Goal: Task Accomplishment & Management: Use online tool/utility

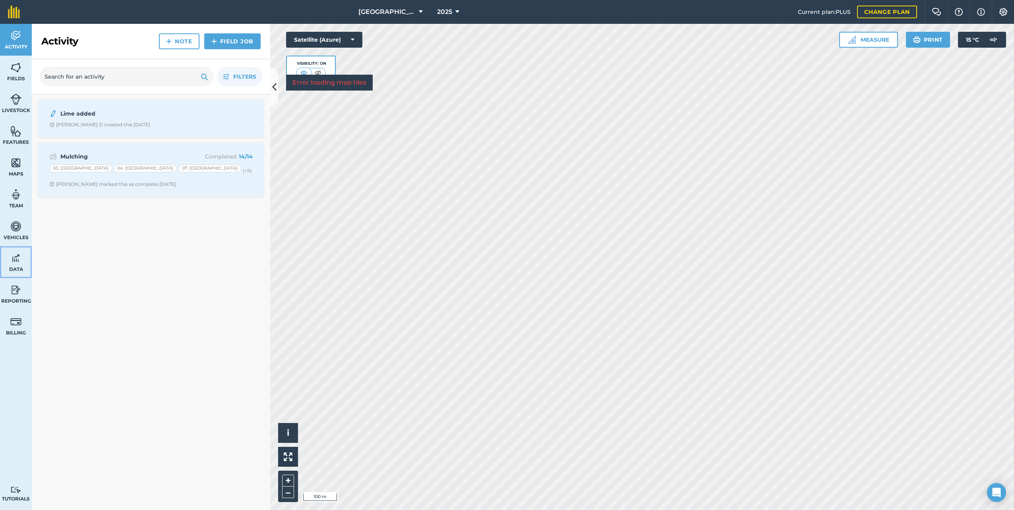
click at [15, 258] on img at bounding box center [15, 258] width 11 height 12
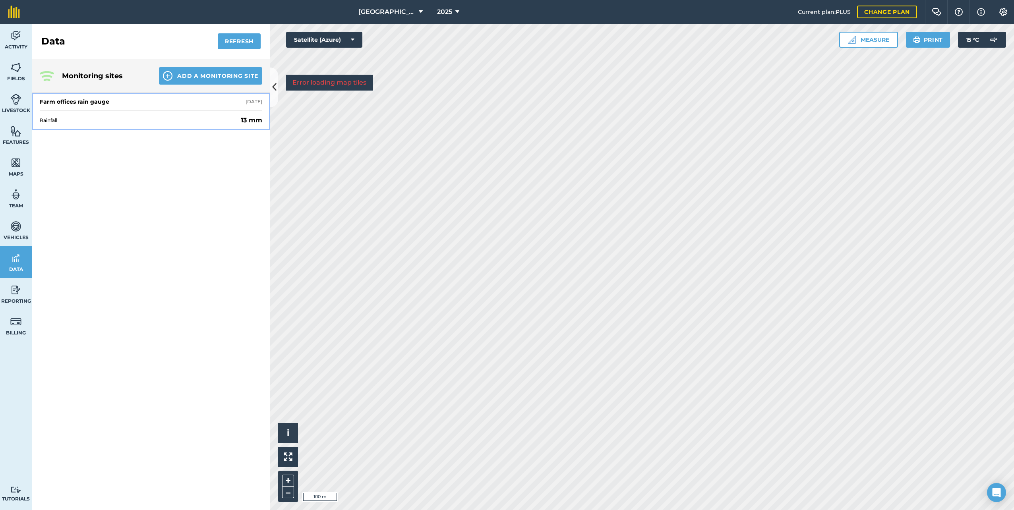
click at [100, 97] on div "Farm offices rain gauge 3 days ago" at bounding box center [151, 101] width 222 height 17
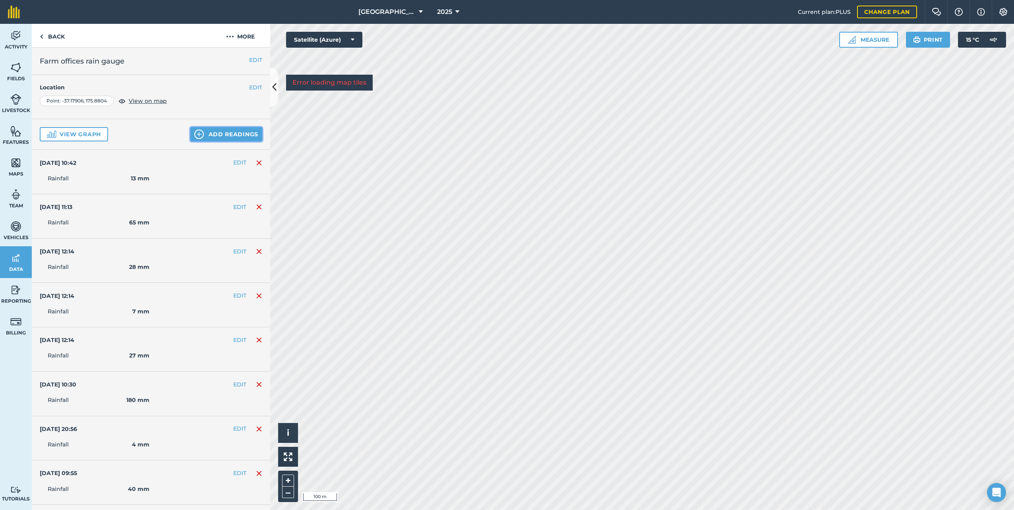
click at [225, 129] on button "Add readings" at bounding box center [226, 134] width 72 height 14
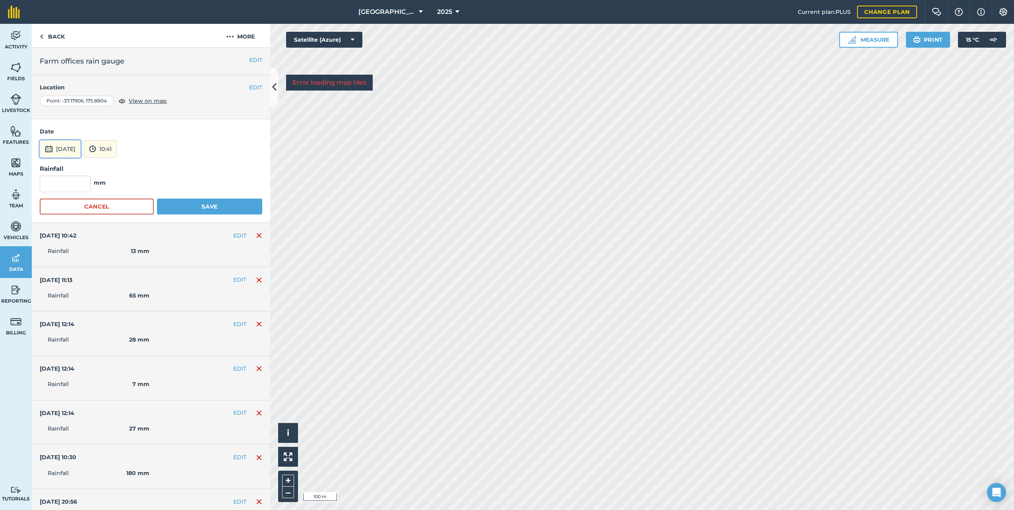
click at [66, 146] on button "1st Sep 2025" at bounding box center [60, 148] width 41 height 17
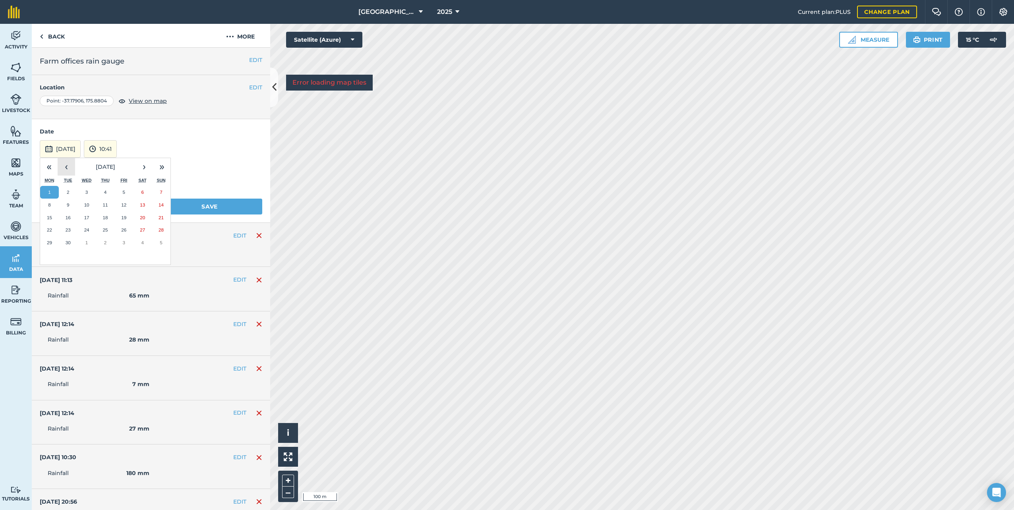
click at [66, 165] on button "‹" at bounding box center [66, 166] width 17 height 17
click at [159, 240] on abbr "31" at bounding box center [161, 242] width 5 height 5
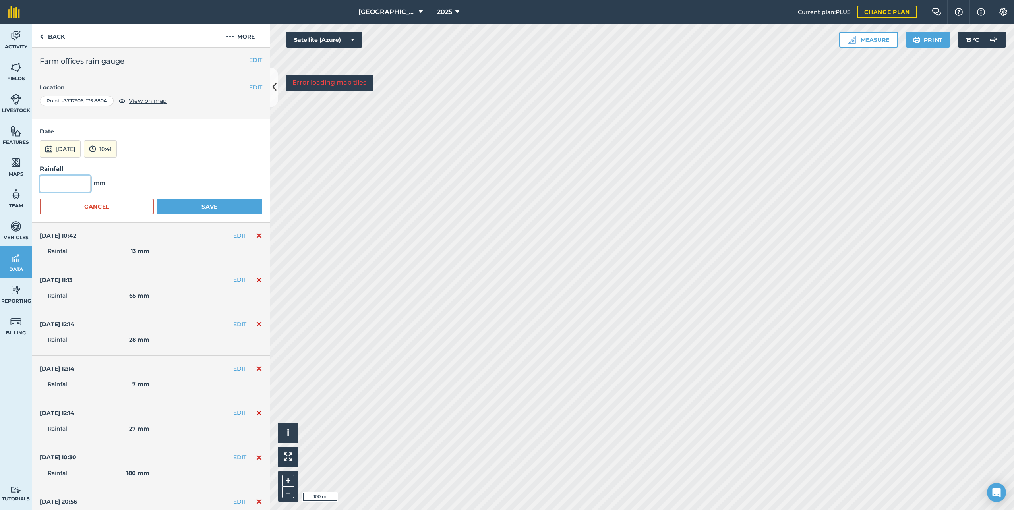
click at [80, 185] on input "text" at bounding box center [65, 184] width 51 height 17
type input "13"
click at [197, 204] on button "Save" at bounding box center [209, 207] width 105 height 16
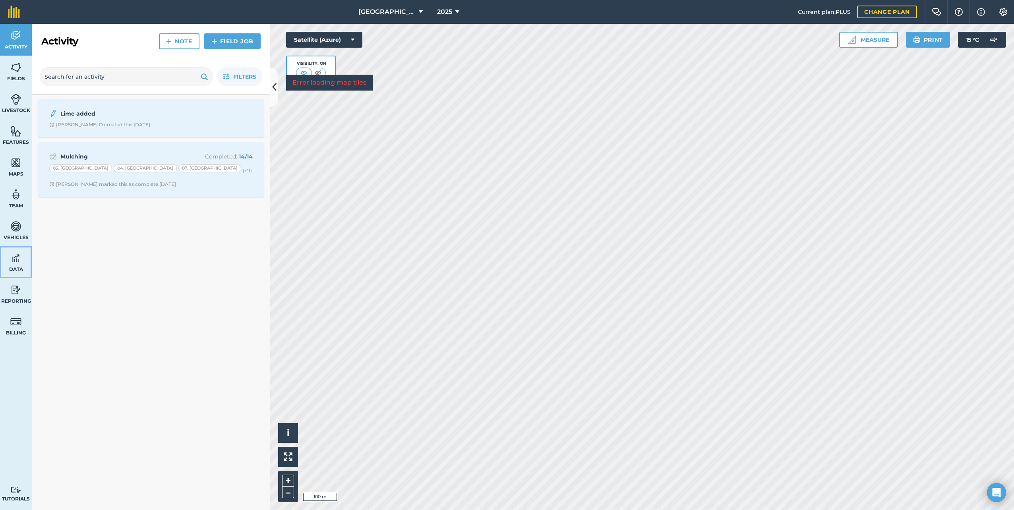
click at [20, 260] on img at bounding box center [15, 258] width 11 height 12
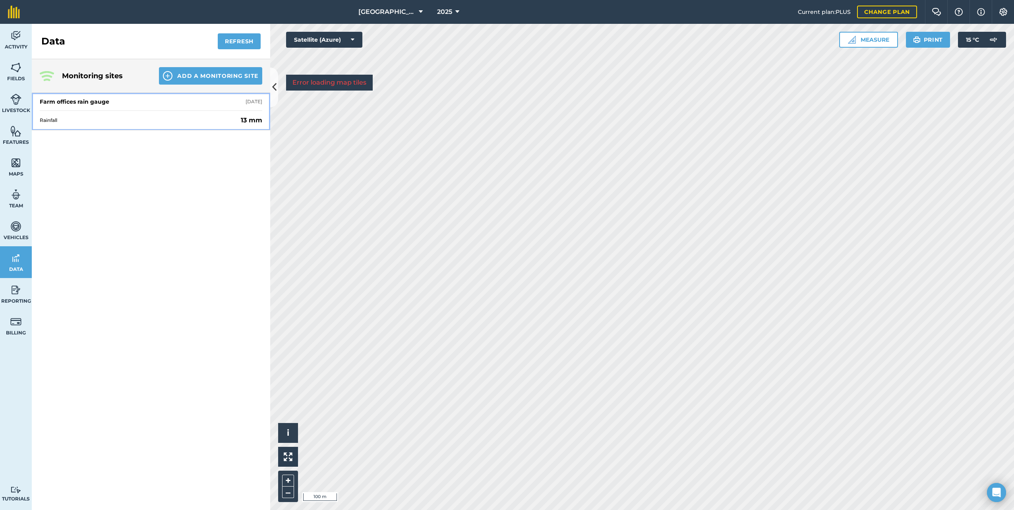
click at [127, 101] on div "Farm offices rain gauge [DATE]" at bounding box center [151, 101] width 222 height 17
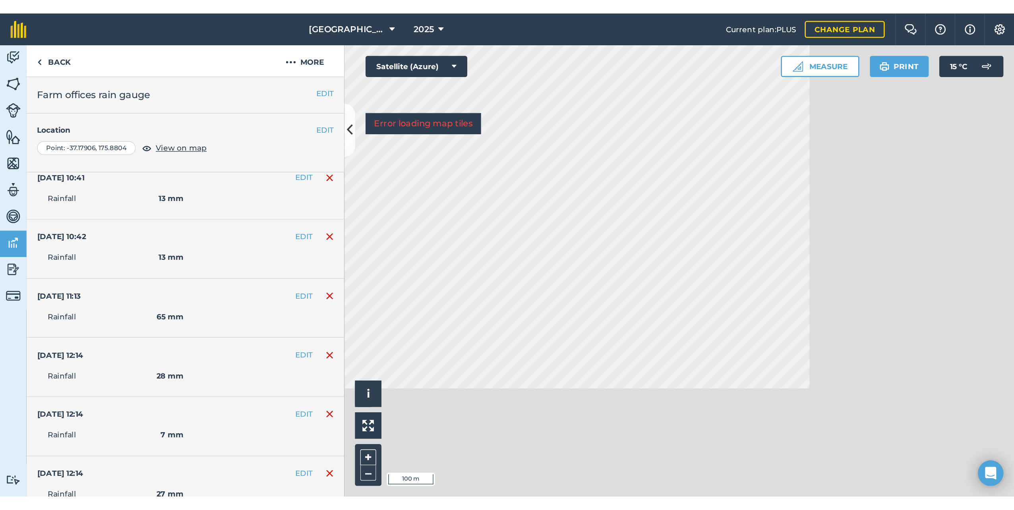
scroll to position [40, 0]
